Goal: Task Accomplishment & Management: Manage account settings

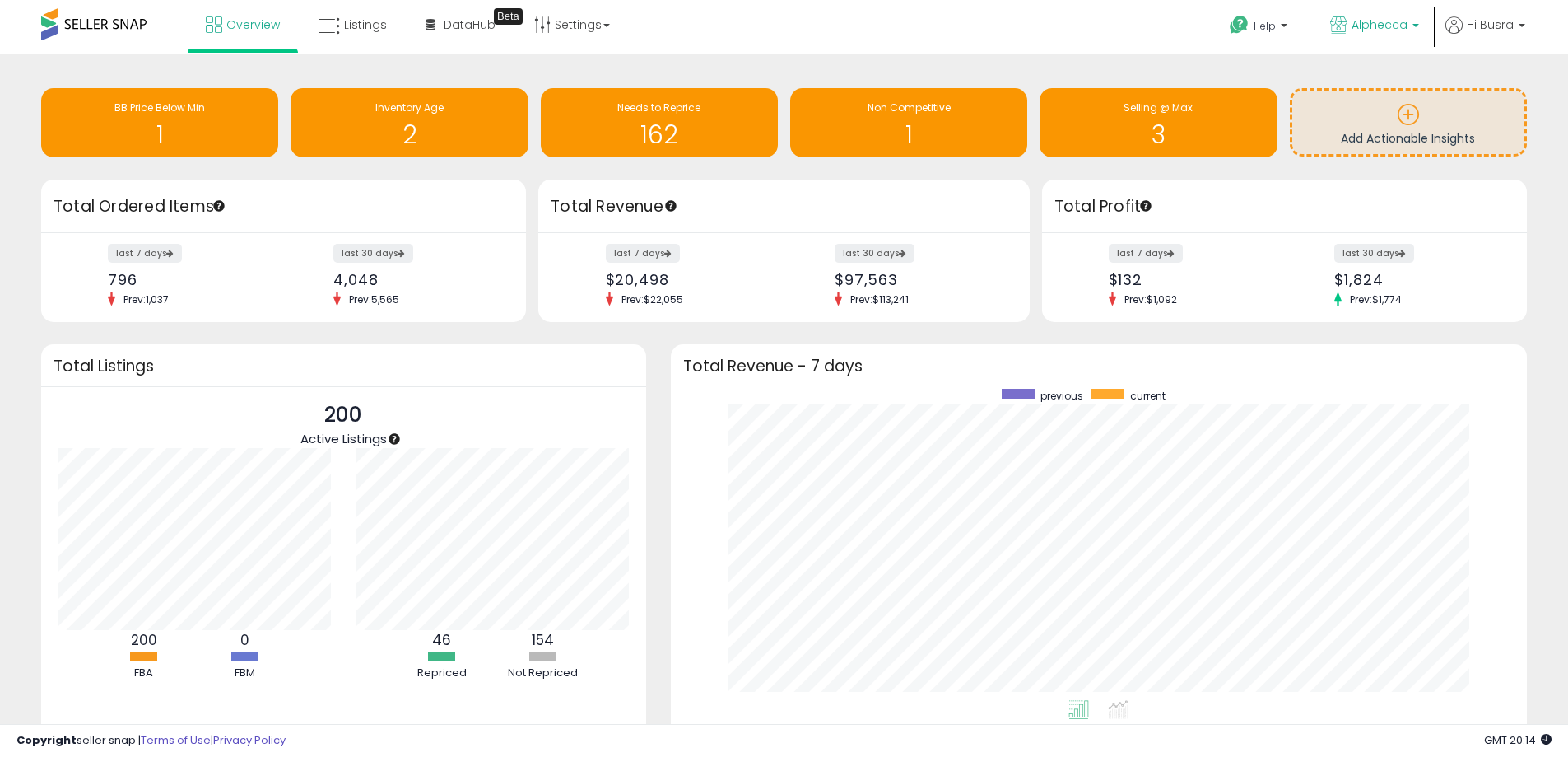
click at [1370, 21] on span "Alphecca" at bounding box center [1380, 24] width 56 height 16
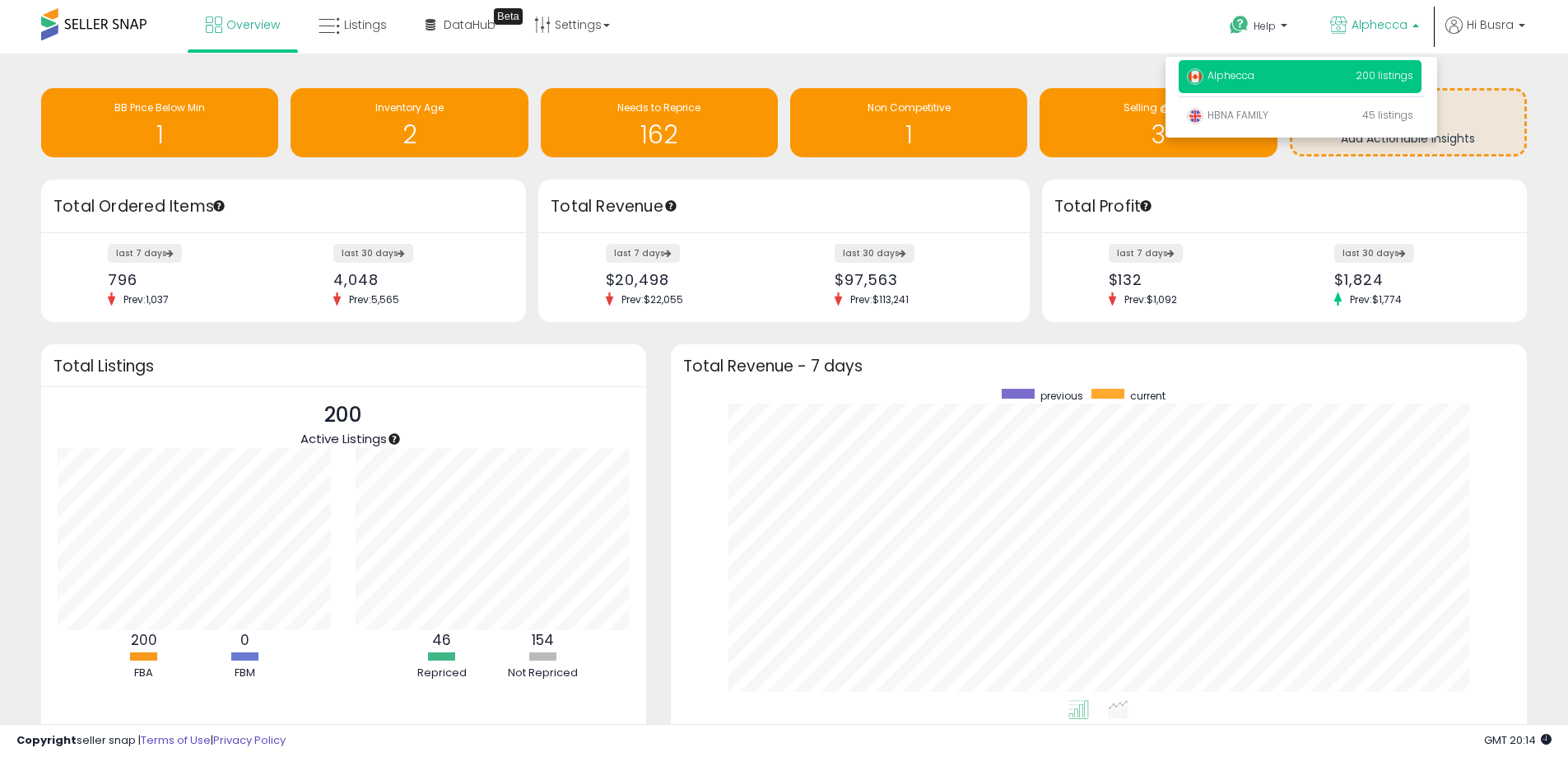
click at [1370, 21] on span "Alphecca" at bounding box center [1380, 24] width 56 height 16
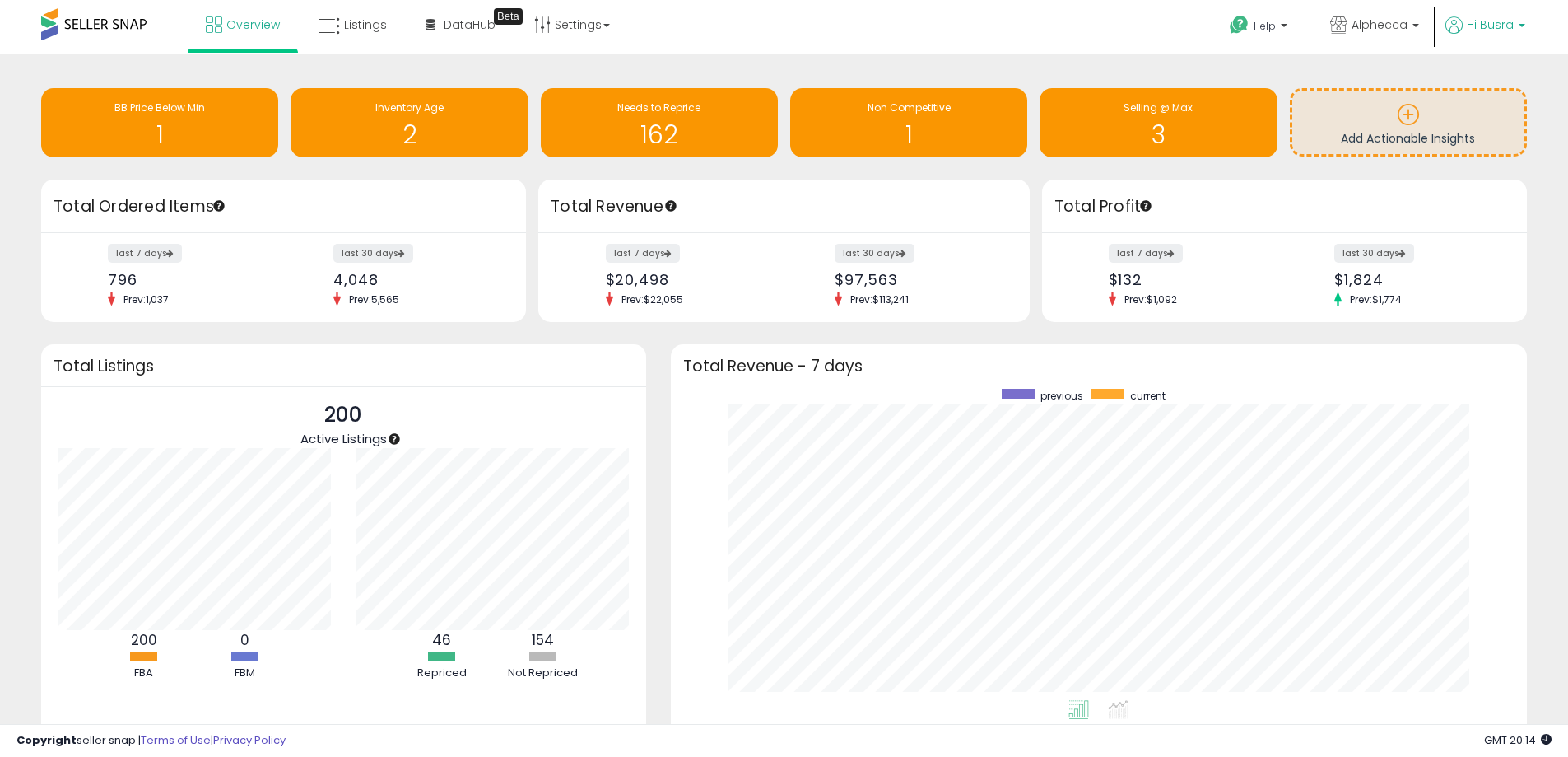
click at [1486, 24] on span "Hi Busra" at bounding box center [1490, 24] width 47 height 16
click at [1498, 83] on link "Account" at bounding box center [1487, 88] width 43 height 15
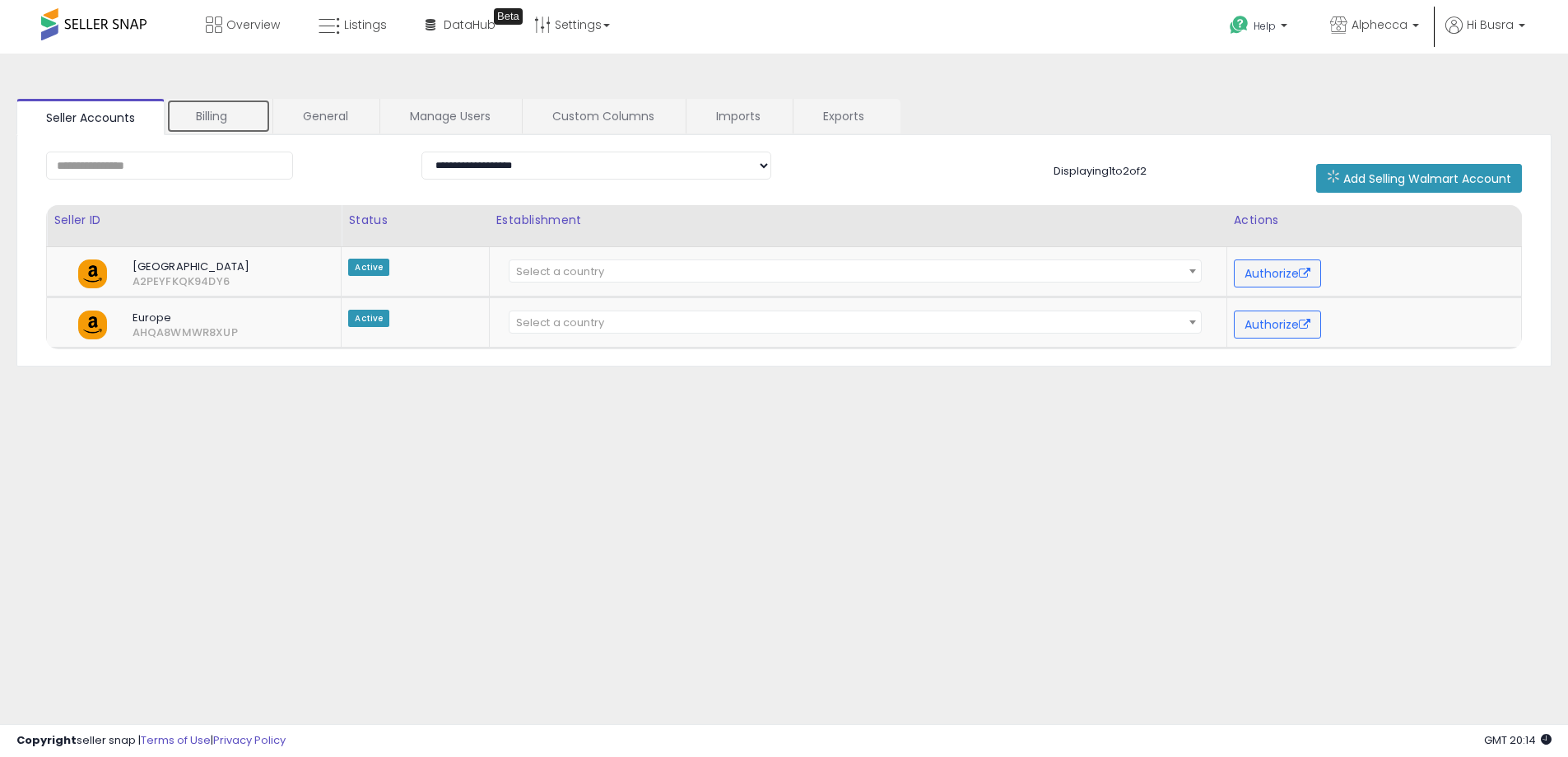
click at [207, 117] on link "Billing" at bounding box center [219, 117] width 105 height 35
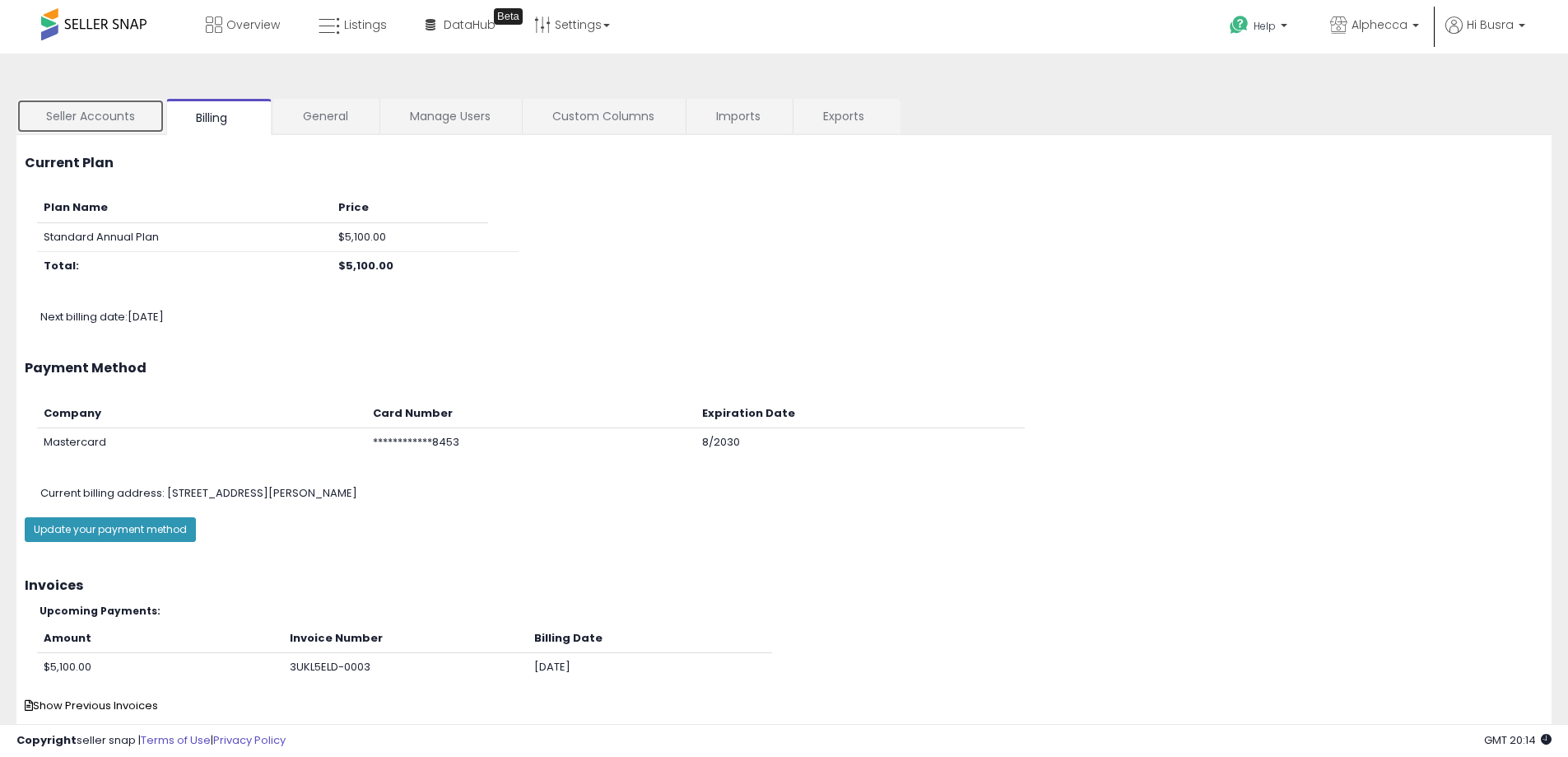
click at [94, 122] on link "Seller Accounts" at bounding box center [91, 117] width 148 height 35
